Goal: Communication & Community: Ask a question

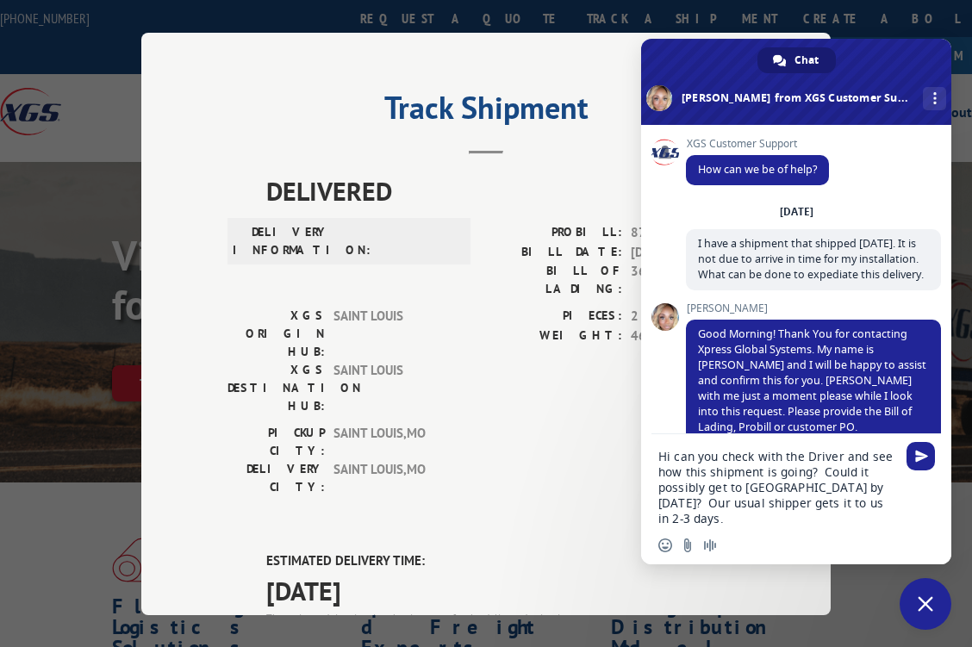
scroll to position [843, 0]
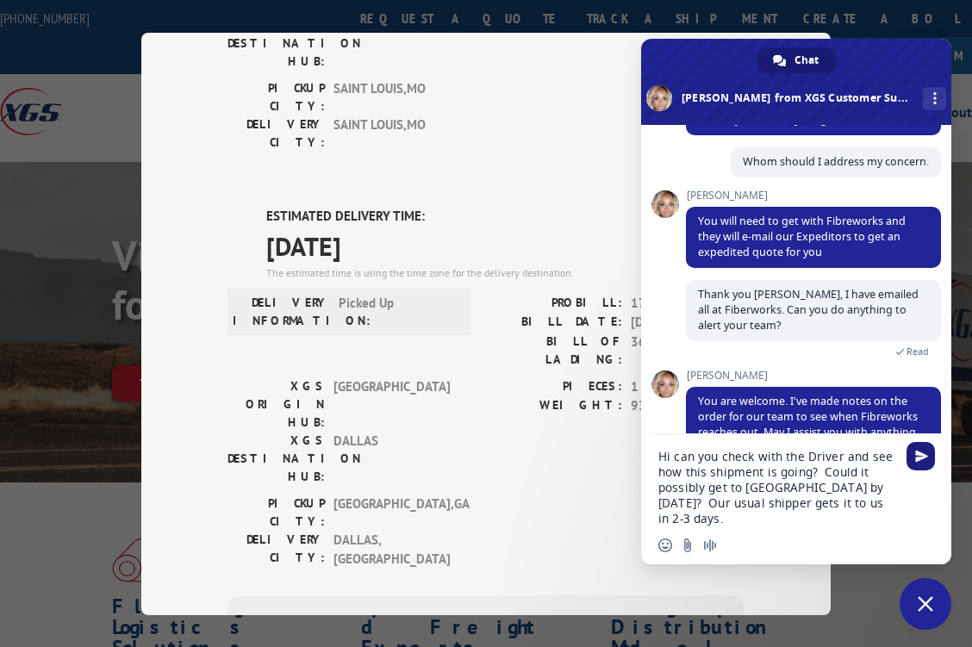
click at [921, 452] on span "Send" at bounding box center [921, 456] width 13 height 13
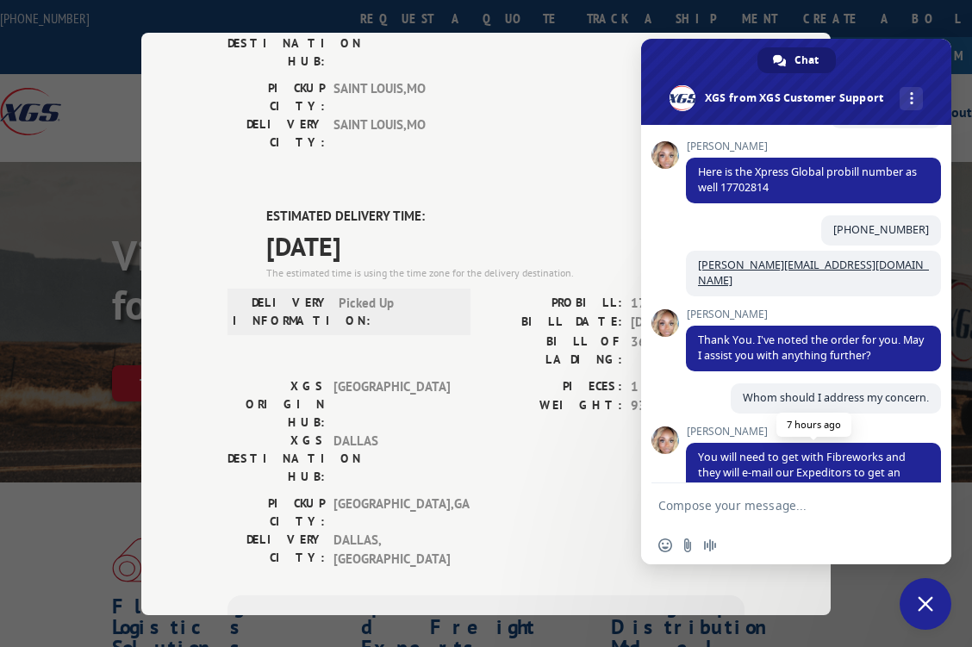
scroll to position [521, 0]
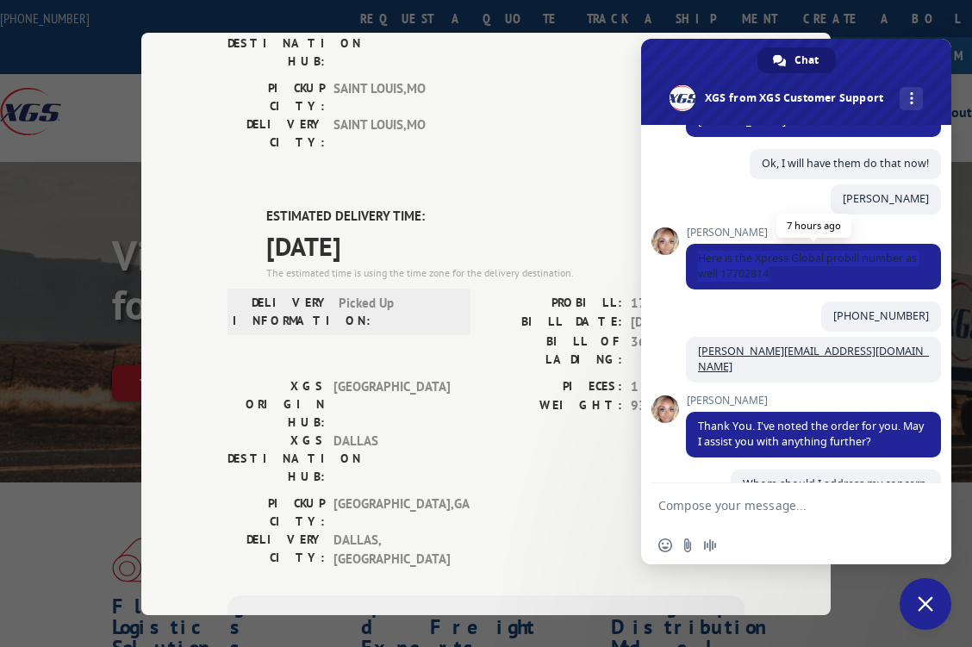
drag, startPoint x: 697, startPoint y: 278, endPoint x: 892, endPoint y: 295, distance: 195.6
click at [892, 290] on span "Here is the Xpress Global probill number as well 17702814" at bounding box center [813, 267] width 255 height 46
copy span "Here is the Xpress Global probill number as well 17702814"
click at [733, 512] on textarea "Compose your message..." at bounding box center [778, 506] width 238 height 16
paste textarea "Here is the Xpress Global probill number as well 17702814"
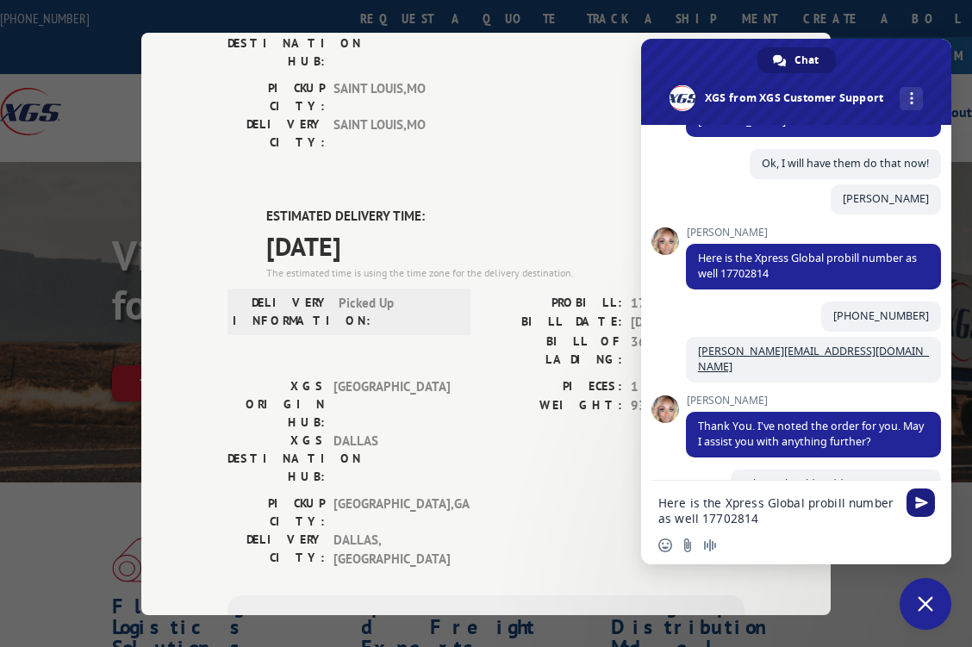
type textarea "Here is the Xpress Global probill number as well 17702814"
click at [921, 507] on span "Send" at bounding box center [921, 503] width 13 height 13
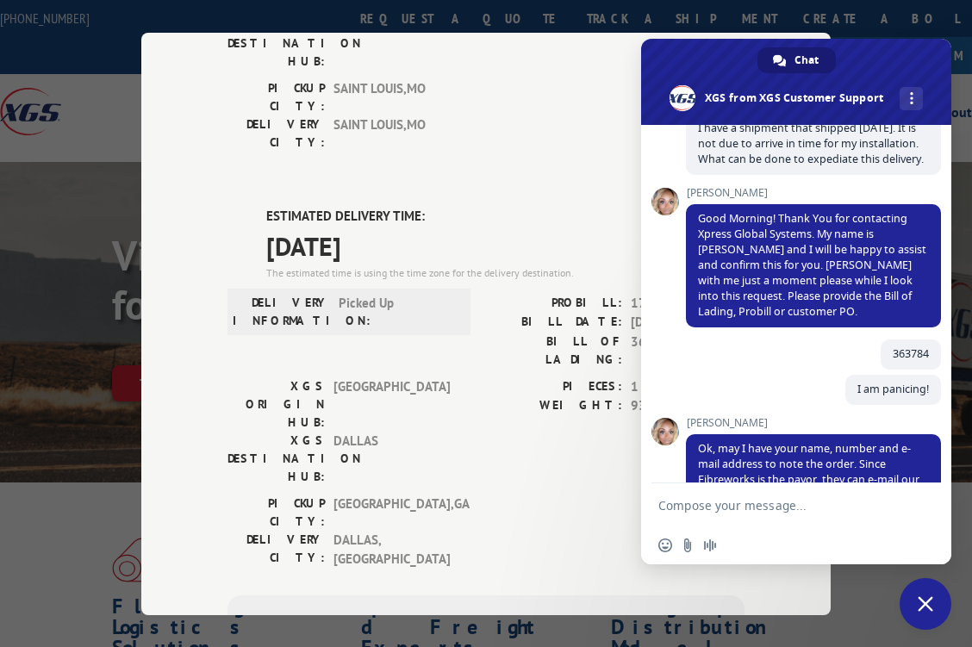
scroll to position [147, 0]
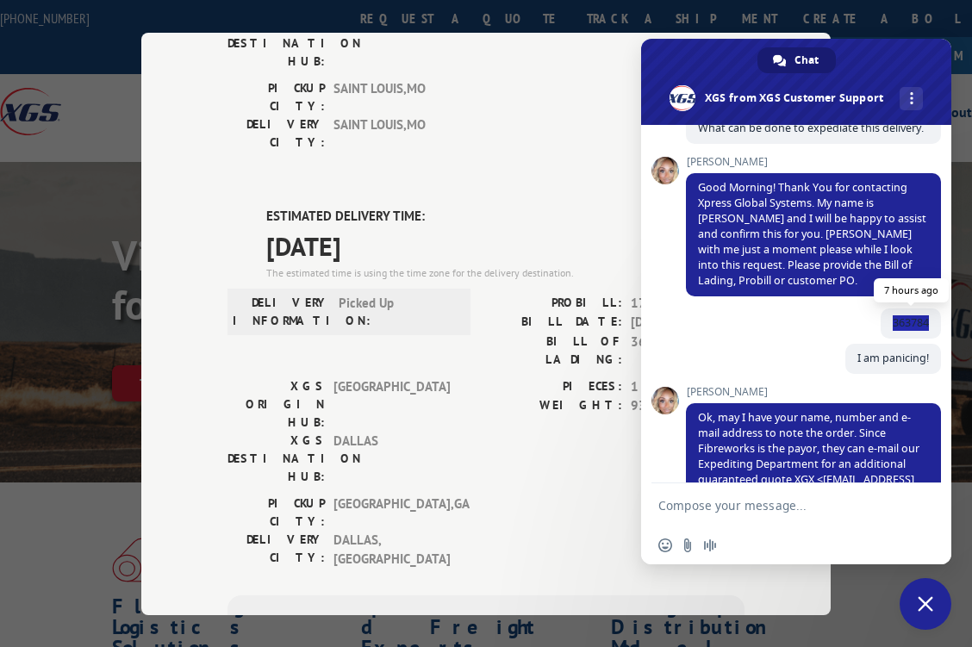
drag, startPoint x: 876, startPoint y: 339, endPoint x: 915, endPoint y: 336, distance: 38.9
click at [915, 336] on span "363784" at bounding box center [911, 324] width 60 height 30
copy span "363784"
click at [678, 497] on form at bounding box center [778, 507] width 238 height 47
click at [672, 501] on textarea "Compose your message..." at bounding box center [778, 506] width 238 height 16
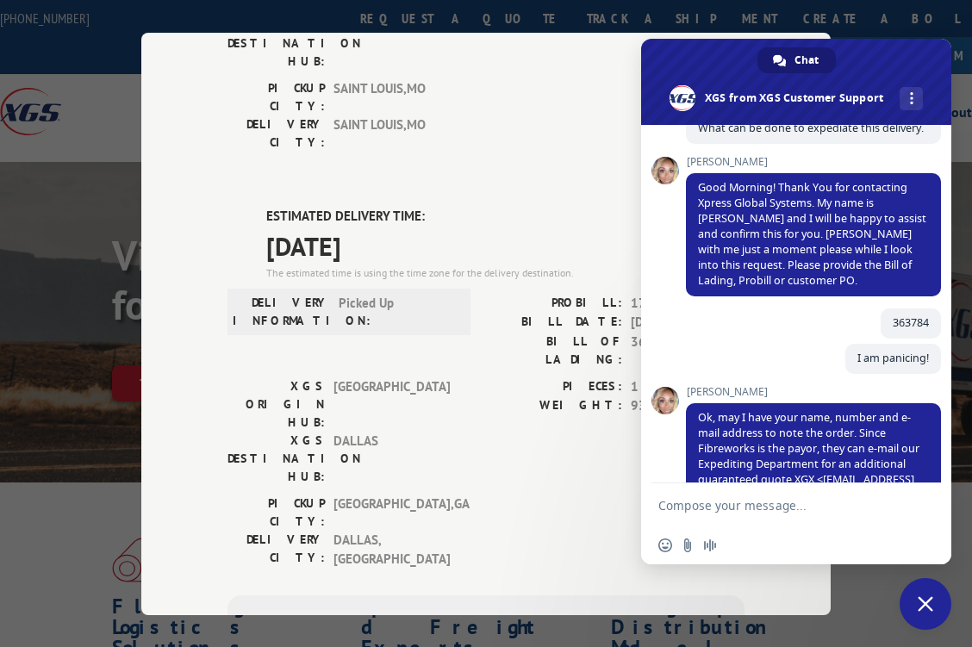
paste textarea "363784"
click at [658, 507] on div "363784" at bounding box center [796, 507] width 310 height 47
click at [665, 507] on textarea "363784" at bounding box center [778, 506] width 238 height 16
click at [660, 505] on textarea "363784" at bounding box center [778, 506] width 238 height 16
type textarea "BOL 363784"
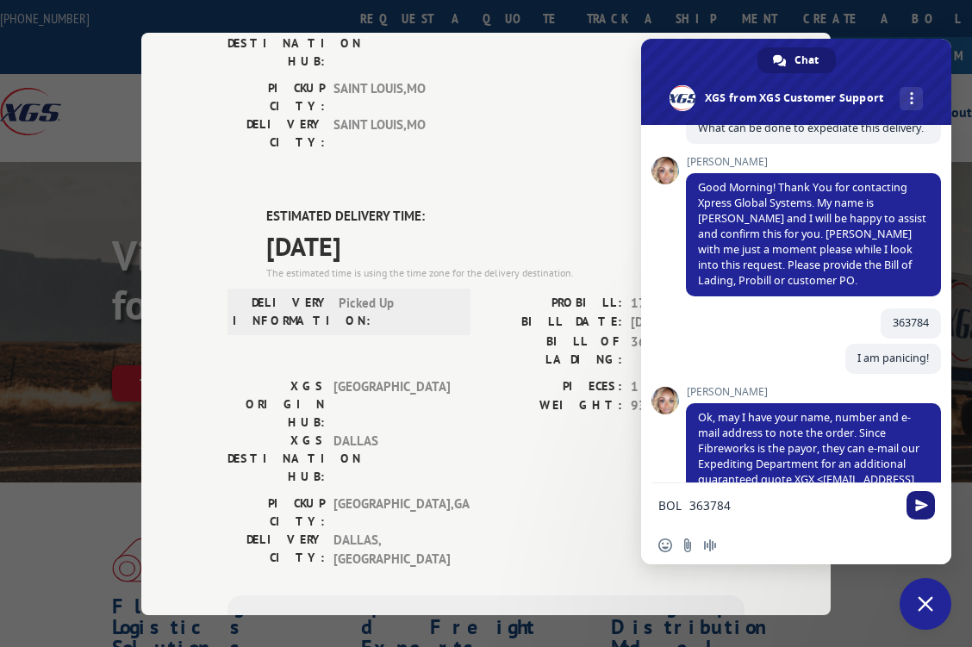
click at [922, 507] on span "Send" at bounding box center [921, 505] width 13 height 13
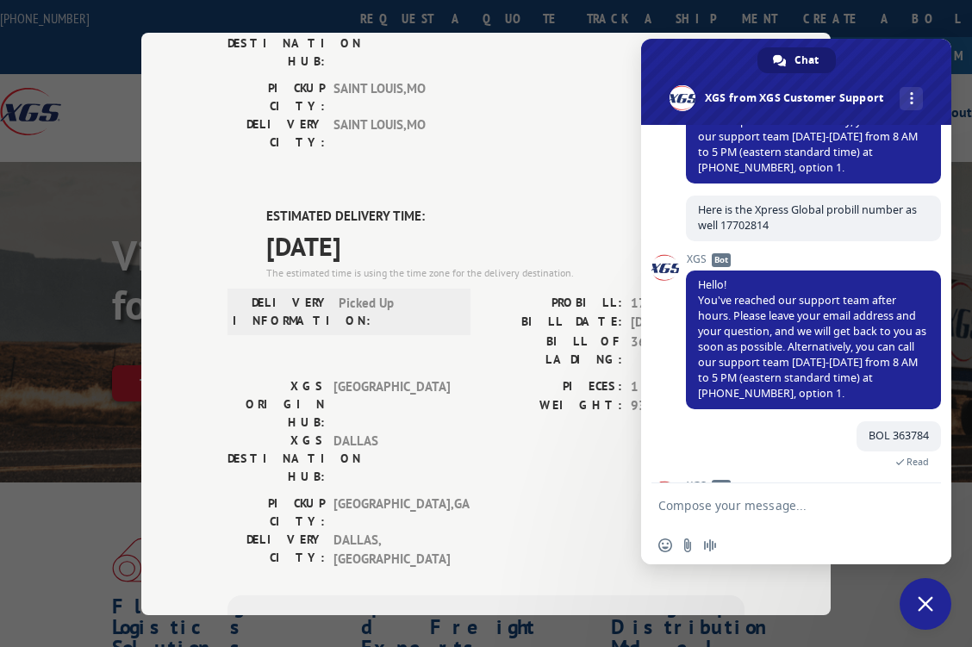
scroll to position [1347, 0]
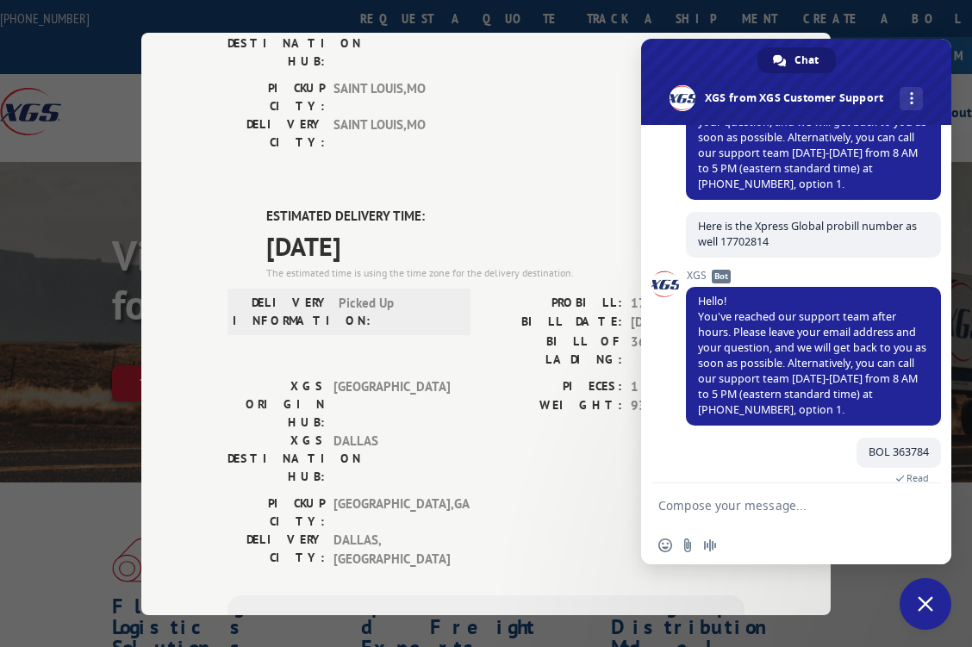
click at [483, 494] on div "[GEOGRAPHIC_DATA]: [GEOGRAPHIC_DATA] , [GEOGRAPHIC_DATA]: [GEOGRAPHIC_DATA] , […" at bounding box center [486, 536] width 517 height 84
